Goal: Task Accomplishment & Management: Use online tool/utility

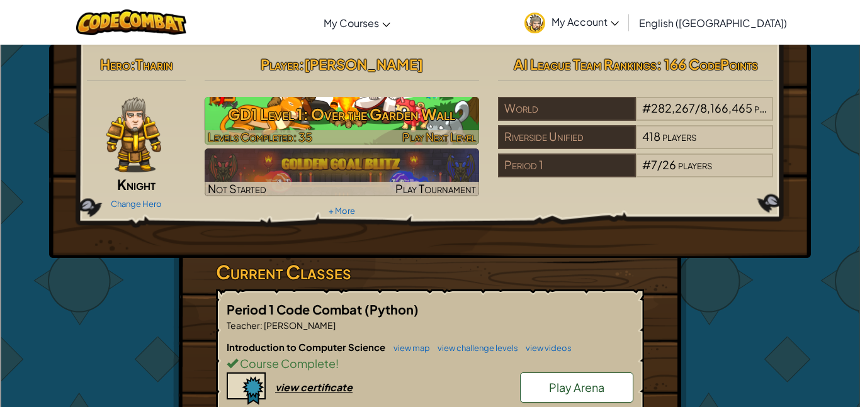
click at [368, 131] on div at bounding box center [342, 137] width 275 height 14
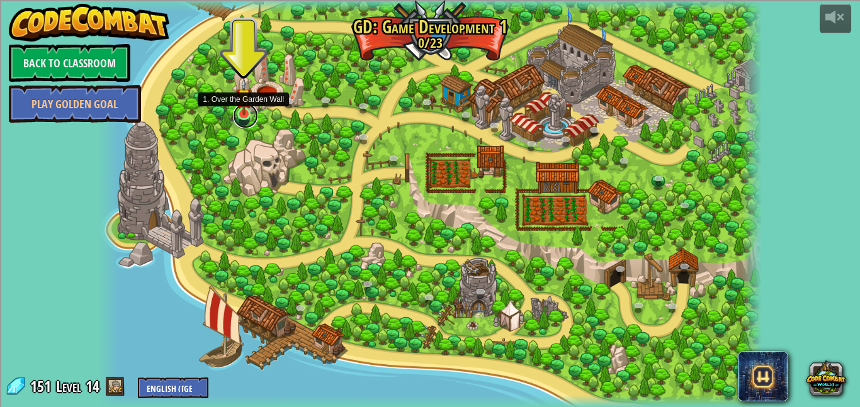
click at [240, 117] on link at bounding box center [245, 115] width 25 height 25
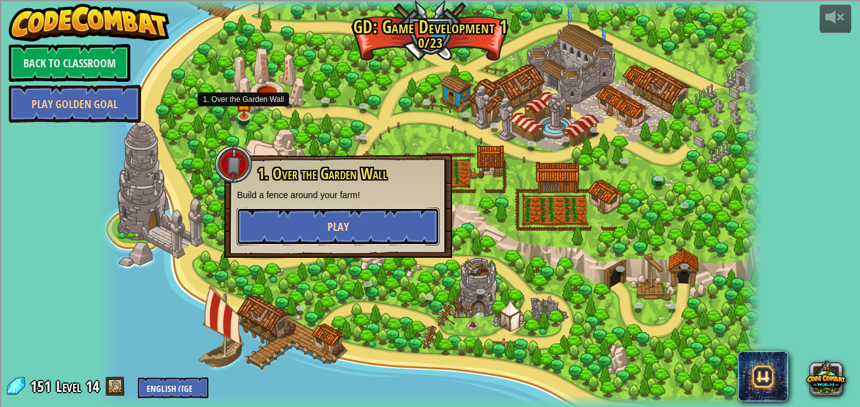
click at [282, 224] on button "Play" at bounding box center [338, 227] width 203 height 38
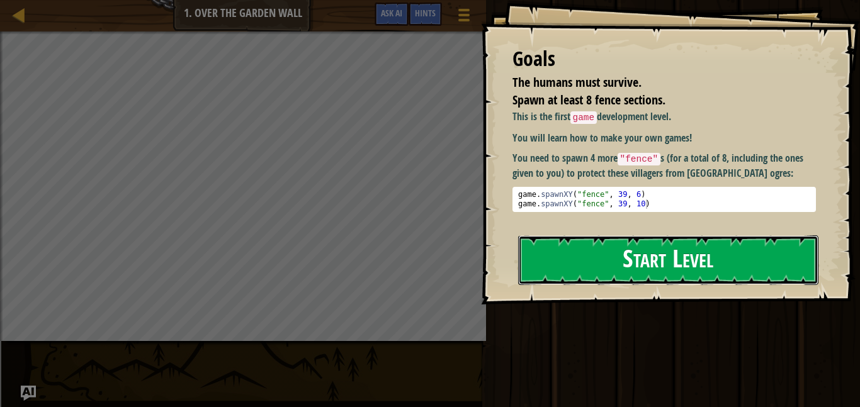
click at [702, 264] on button "Start Level" at bounding box center [668, 261] width 300 height 50
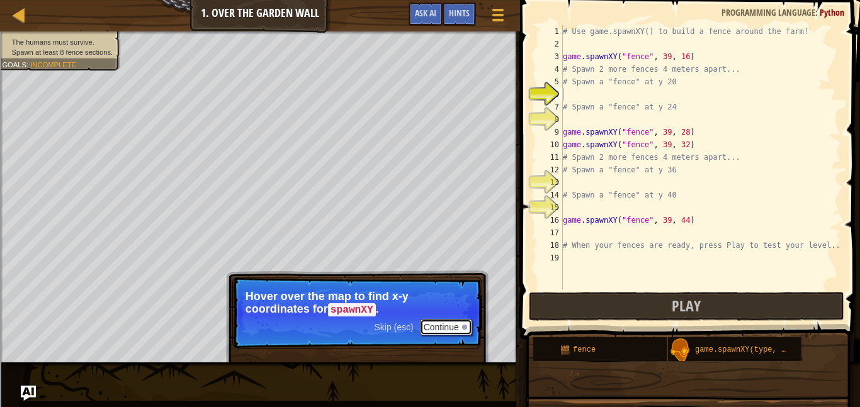
click at [443, 327] on button "Continue" at bounding box center [446, 327] width 52 height 16
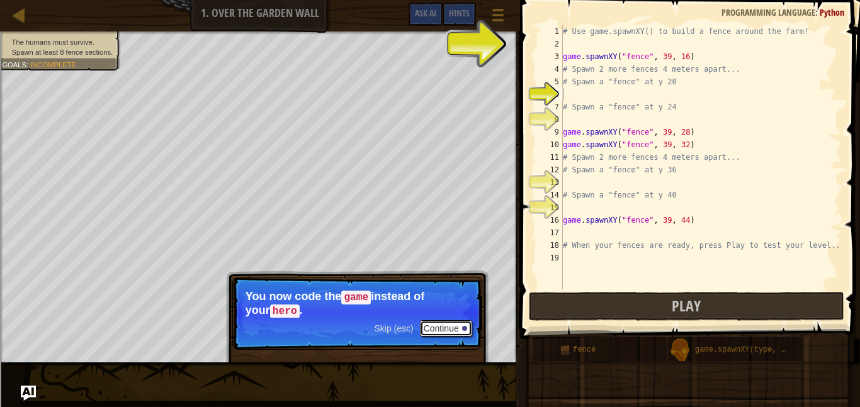
click at [443, 327] on button "Continue" at bounding box center [446, 329] width 52 height 16
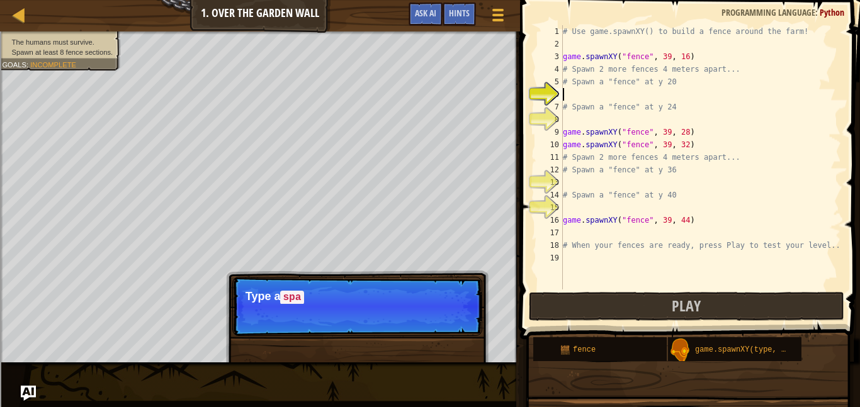
click at [443, 327] on p "Skip (esc) Continue Type a spa" at bounding box center [357, 306] width 250 height 59
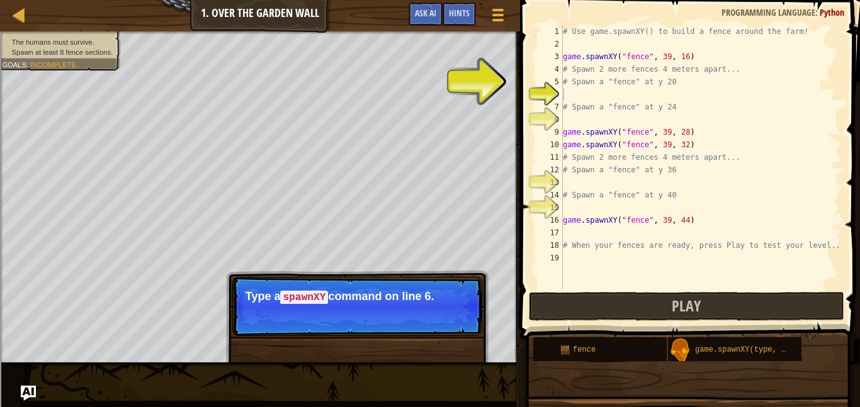
click at [443, 327] on p "Skip (esc) Continue Type a spawnXY command on line 6." at bounding box center [357, 306] width 250 height 59
